Goal: Navigation & Orientation: Find specific page/section

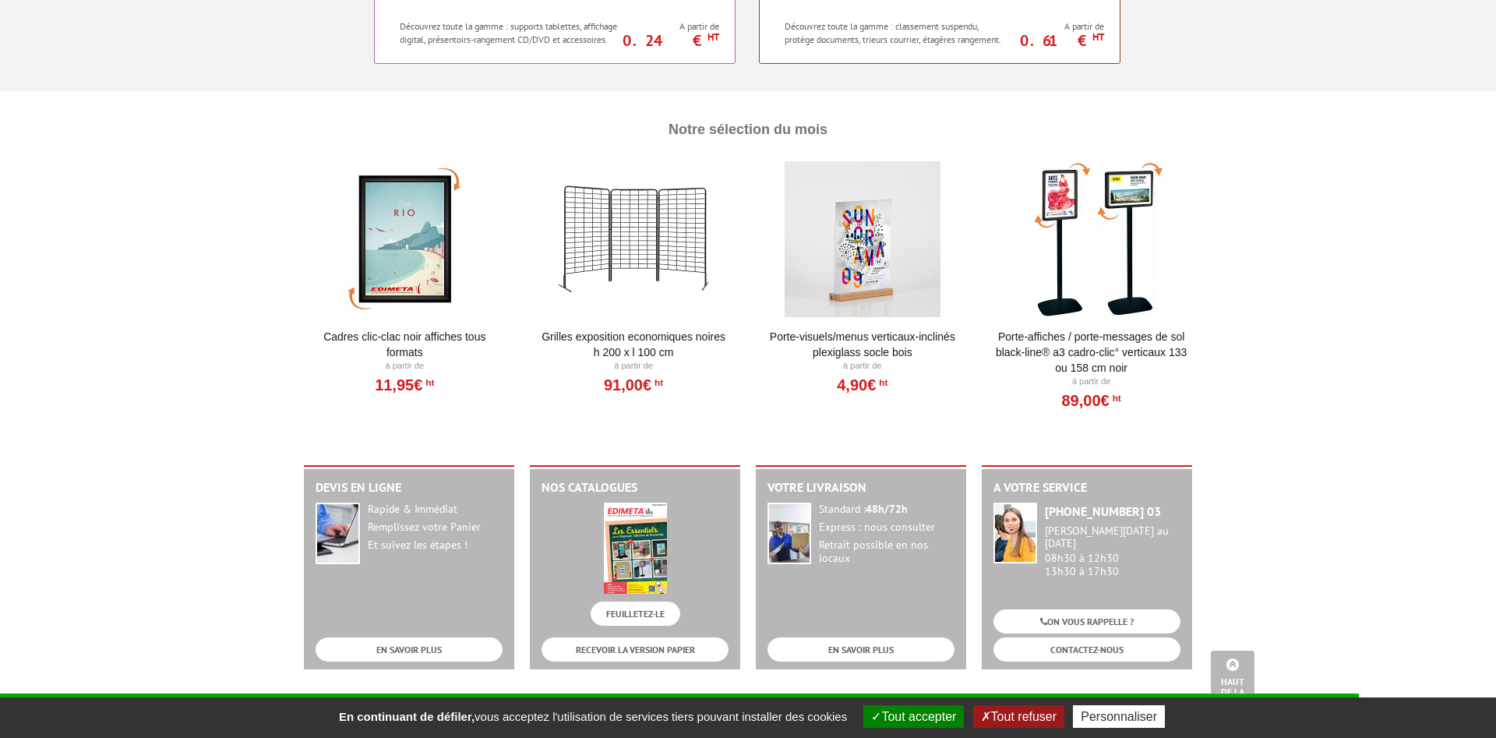
scroll to position [1351, 0]
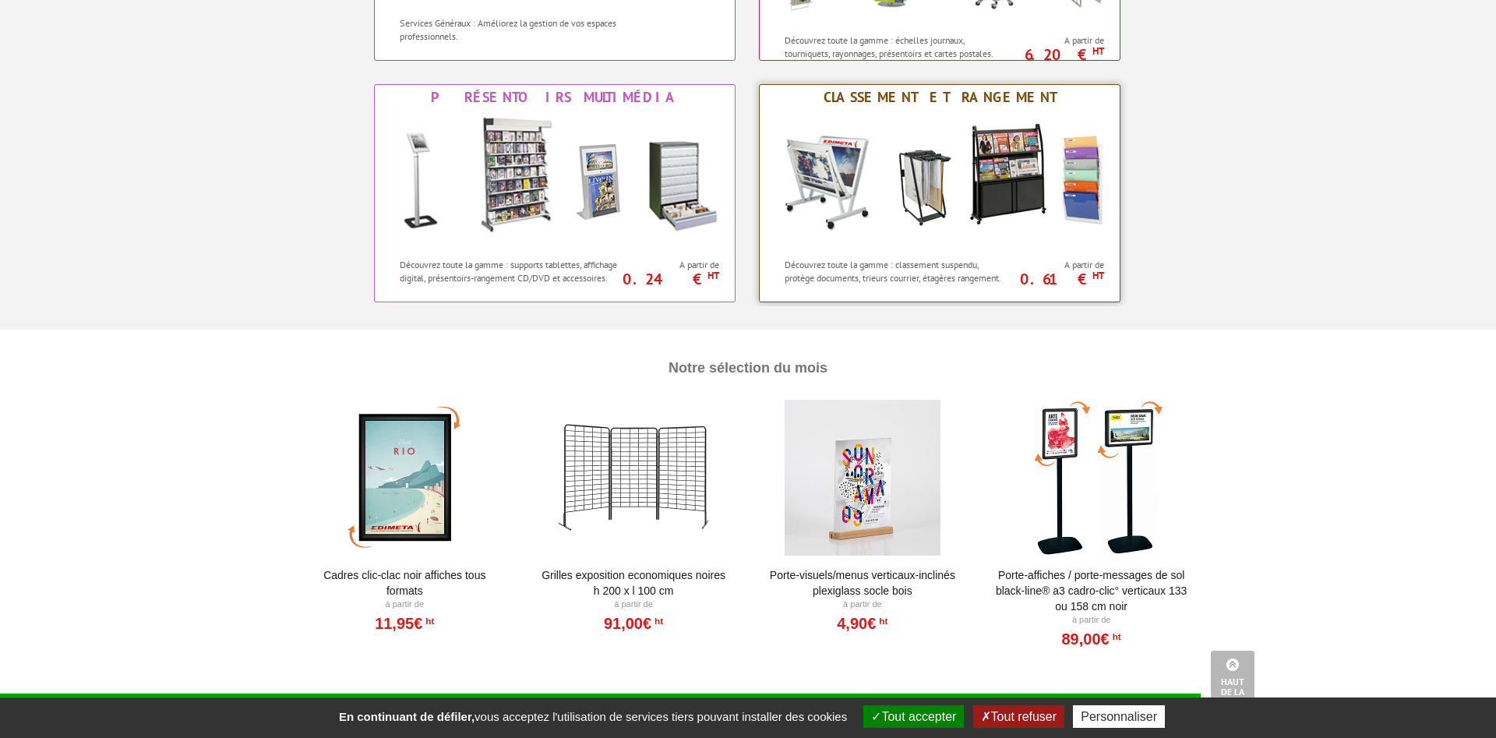
click at [1004, 189] on img at bounding box center [939, 180] width 343 height 140
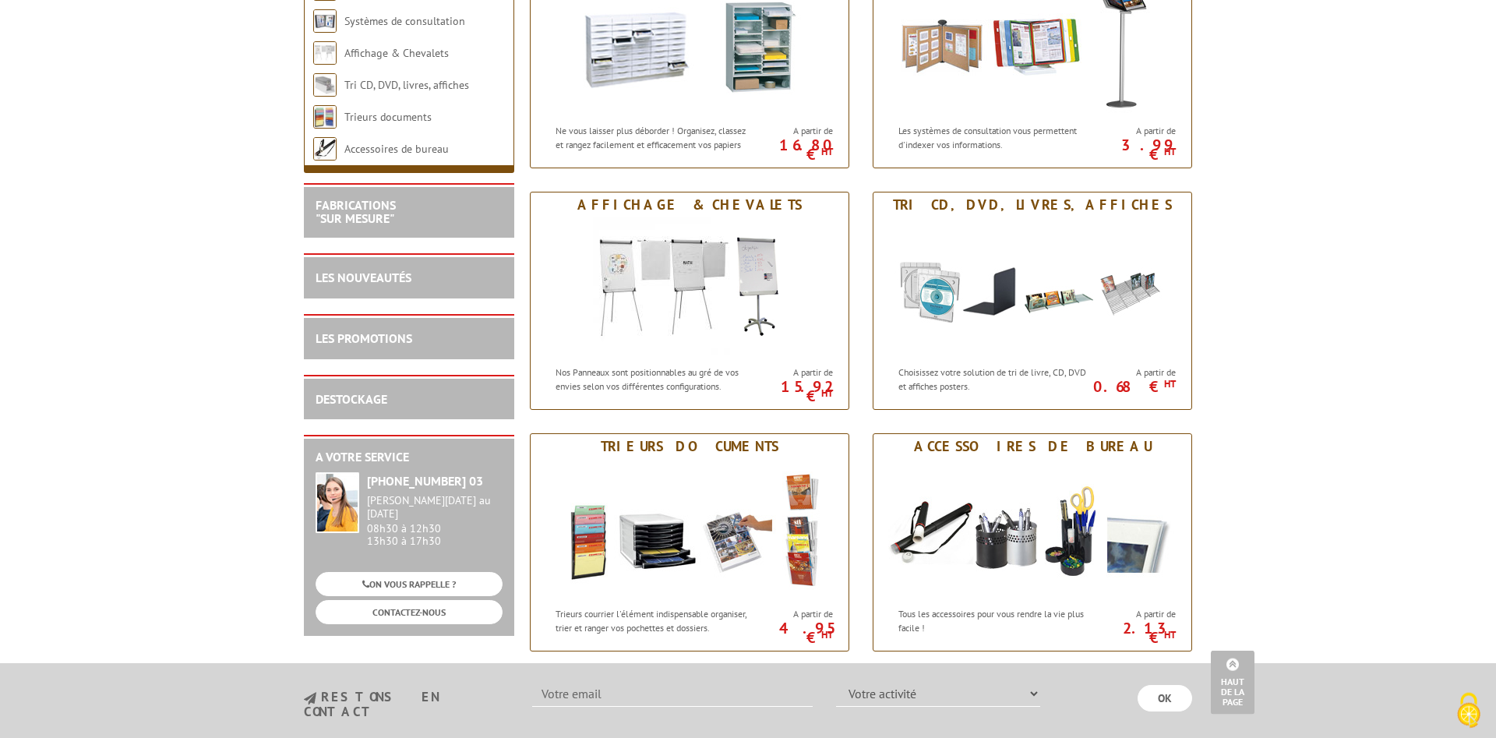
scroll to position [795, 0]
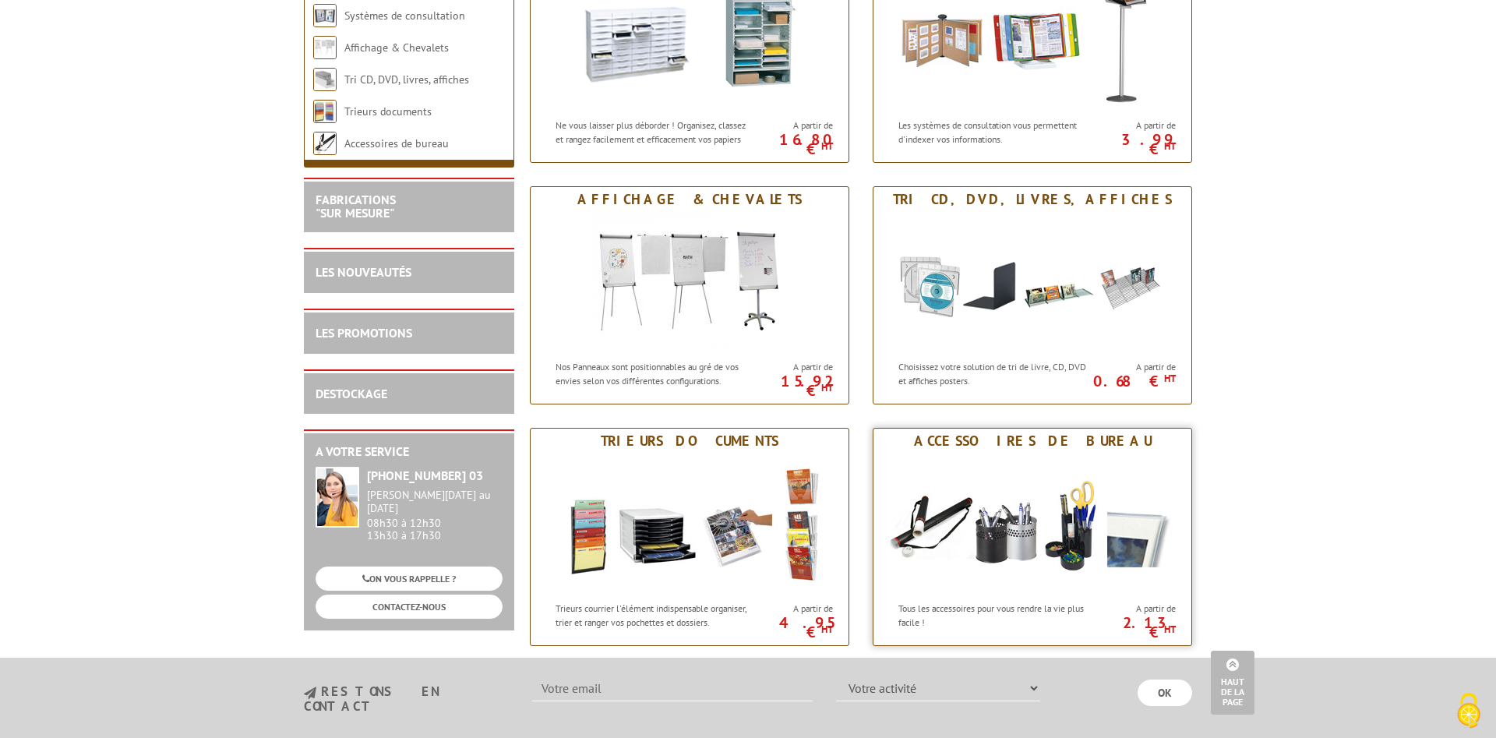
click at [1028, 551] on img at bounding box center [1032, 523] width 288 height 140
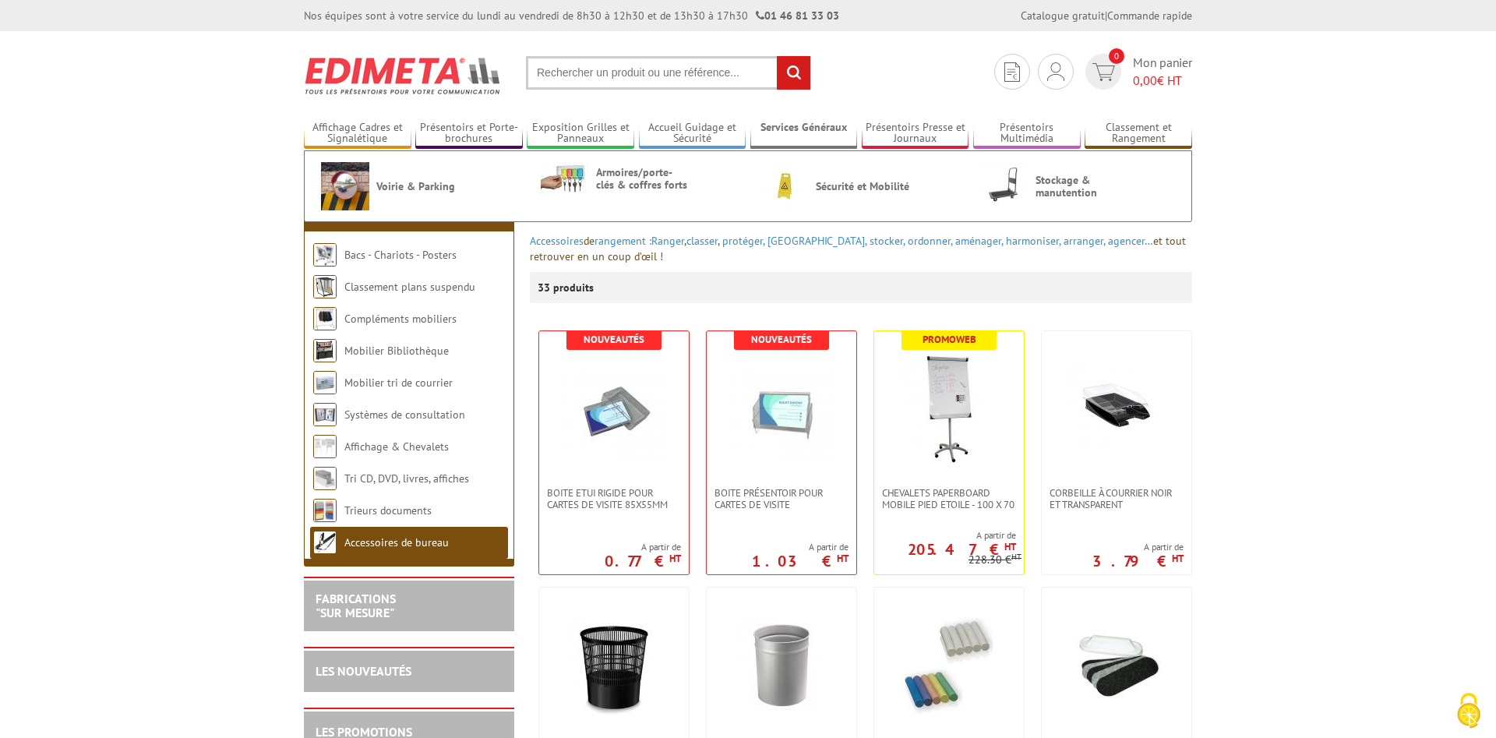
click at [807, 134] on link "Services Généraux" at bounding box center [804, 134] width 108 height 26
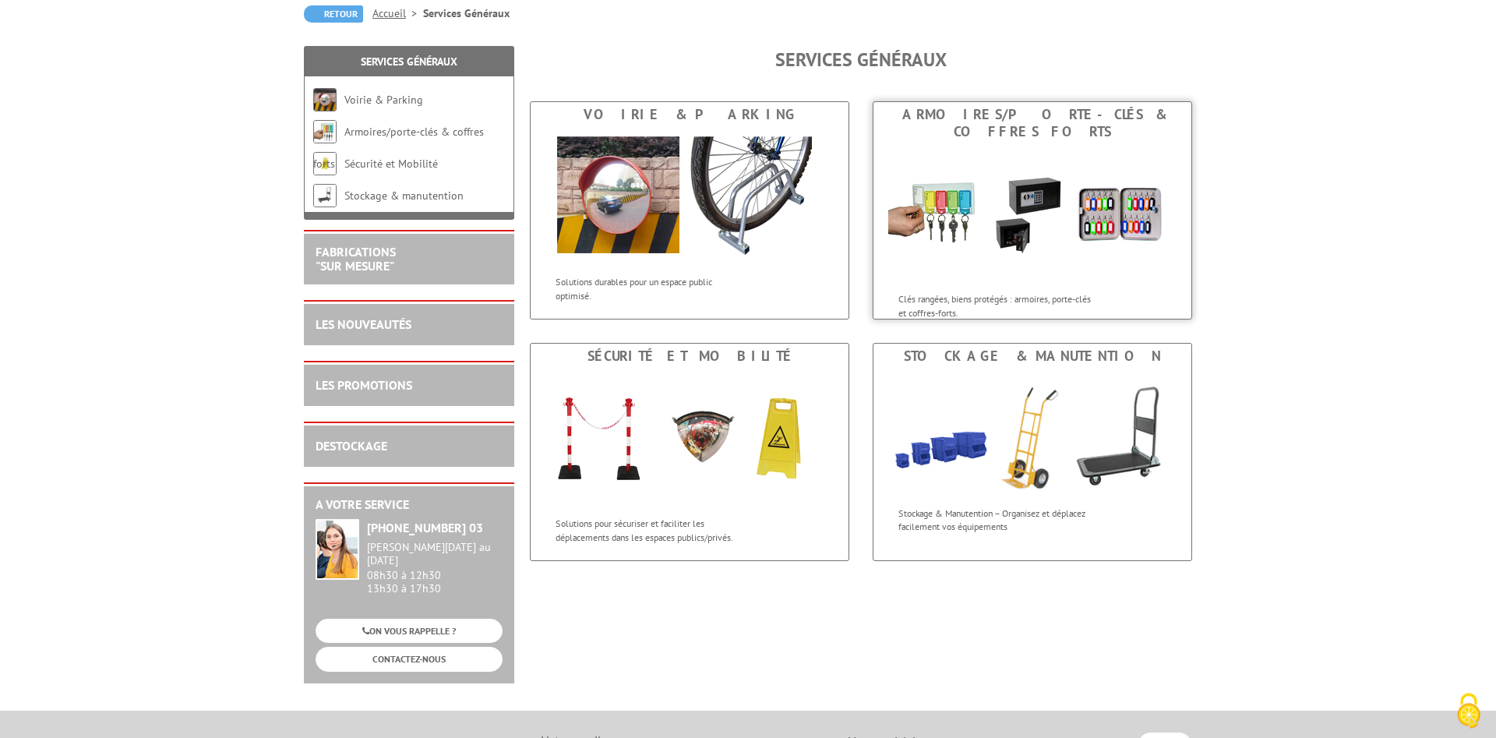
scroll to position [159, 0]
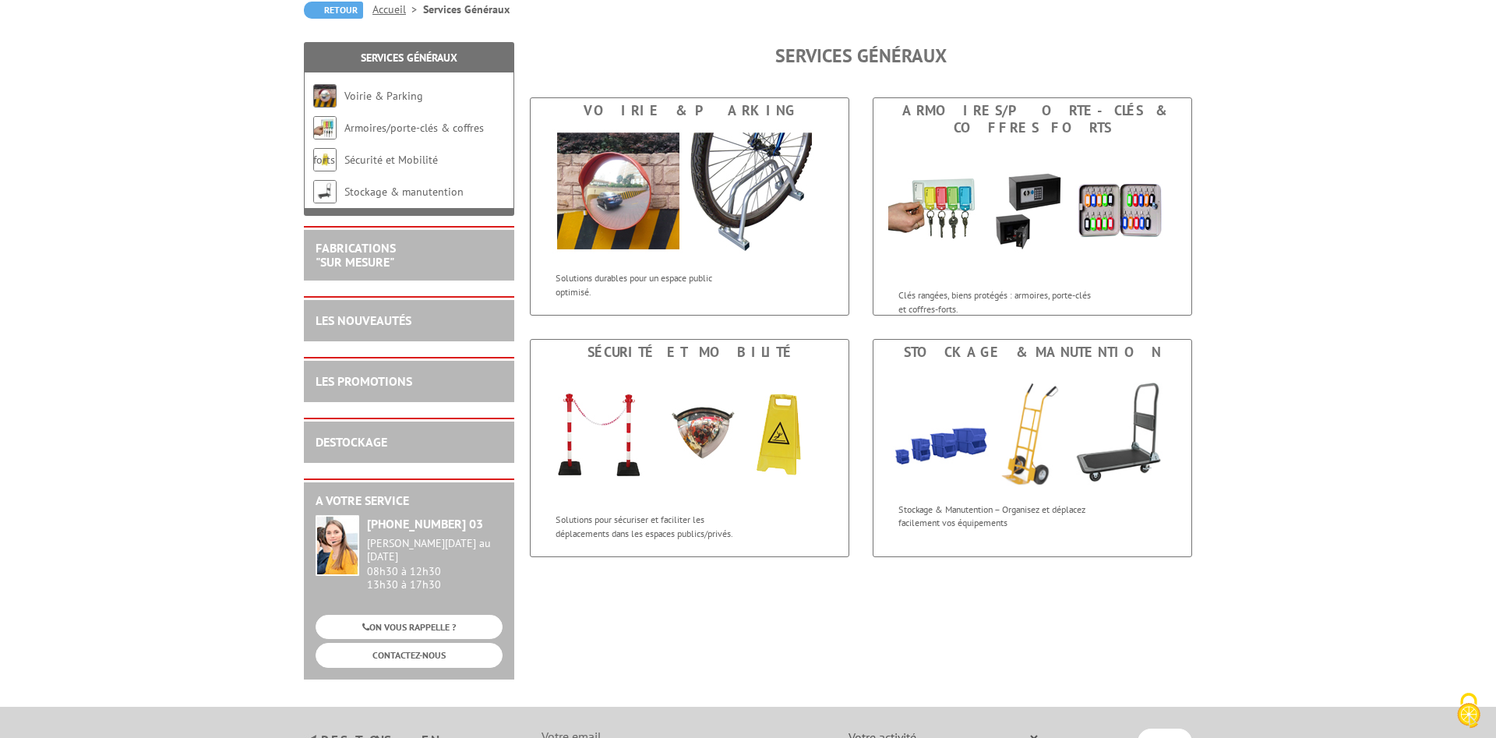
click at [418, 323] on div "LES NOUVEAUTÉS" at bounding box center [409, 321] width 187 height 18
click at [338, 323] on link "LES NOUVEAUTÉS" at bounding box center [364, 320] width 96 height 16
